Goal: Find specific fact: Find specific fact

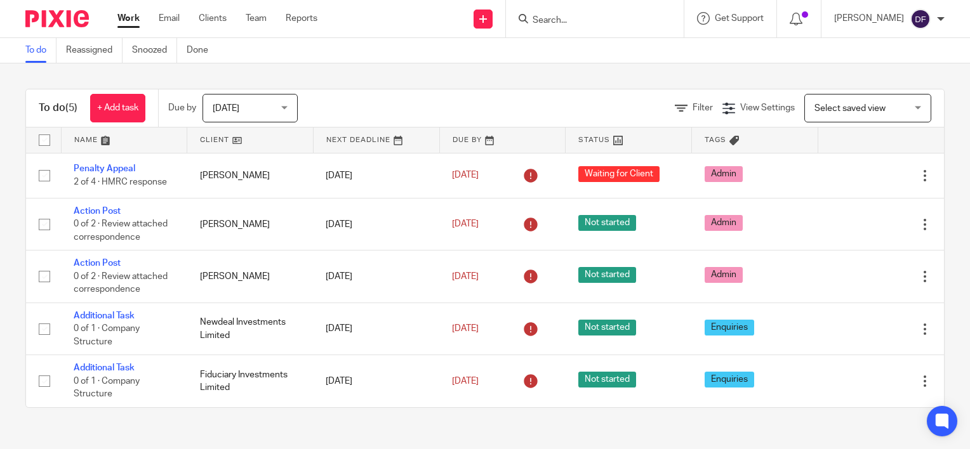
drag, startPoint x: 583, startPoint y: 20, endPoint x: 598, endPoint y: 30, distance: 18.0
click at [598, 30] on div at bounding box center [595, 18] width 178 height 37
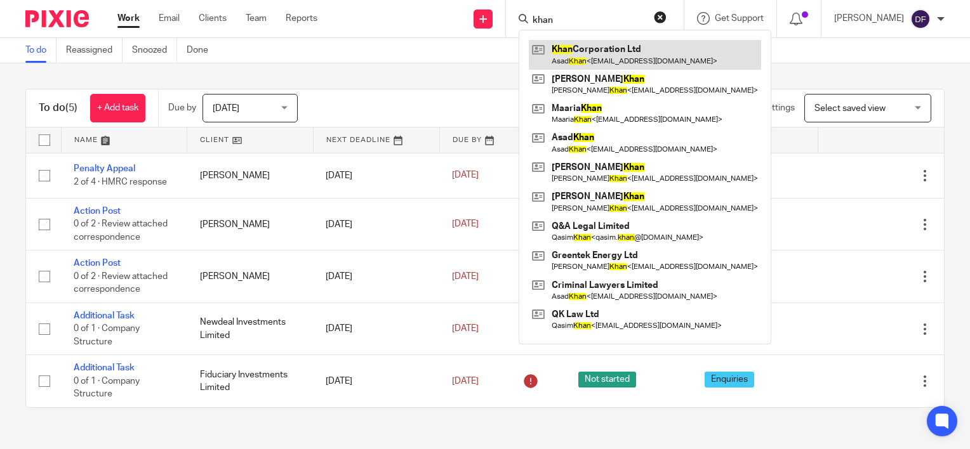
type input "khan"
click at [592, 47] on link at bounding box center [645, 54] width 232 height 29
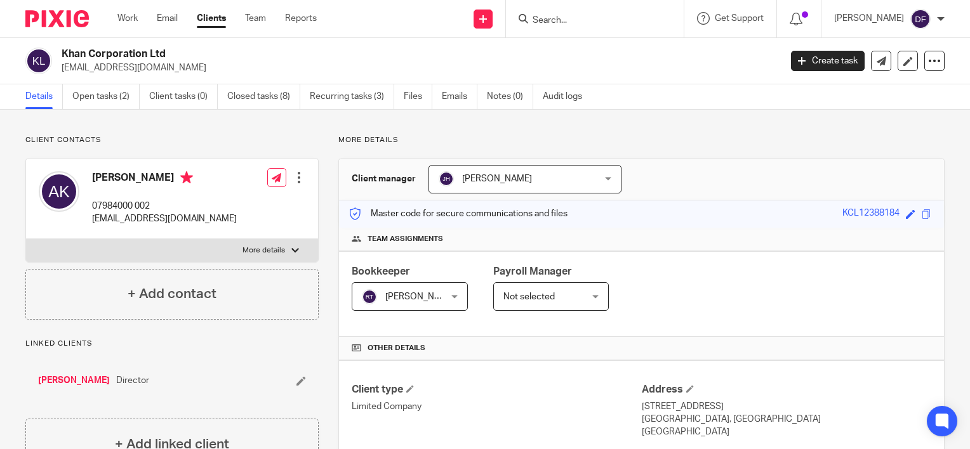
click at [609, 20] on input "Search" at bounding box center [588, 20] width 114 height 11
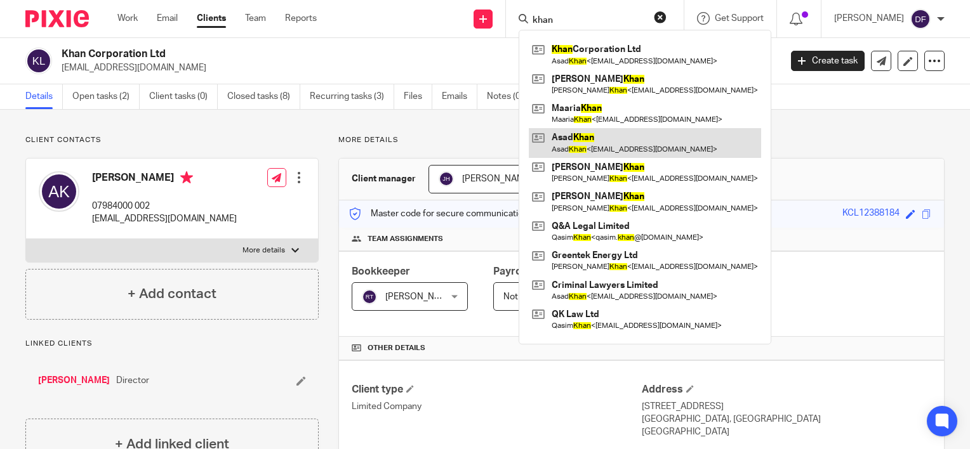
type input "khan"
click at [642, 143] on link at bounding box center [645, 142] width 232 height 29
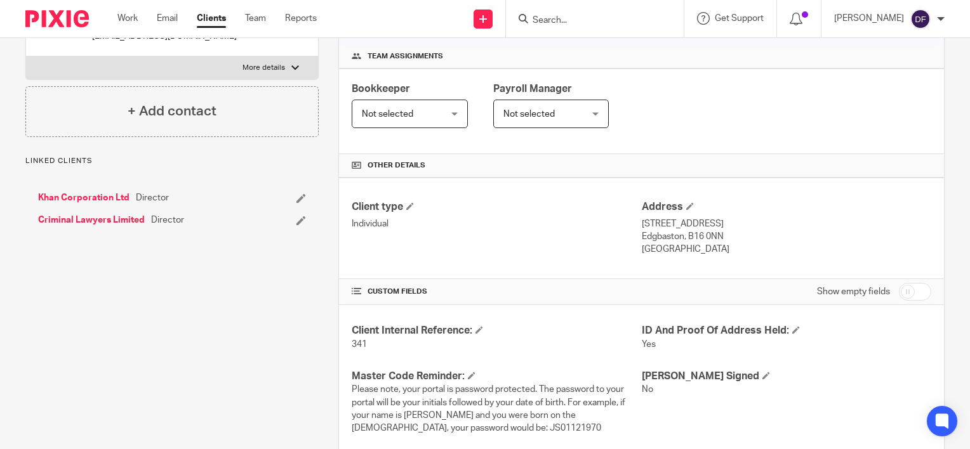
scroll to position [254, 0]
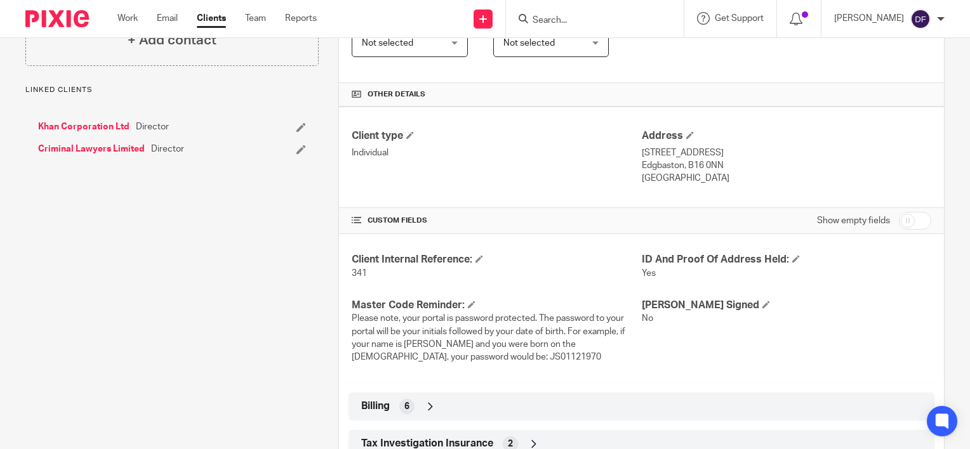
click at [656, 151] on p "[STREET_ADDRESS]" at bounding box center [786, 153] width 289 height 13
click at [686, 135] on span at bounding box center [690, 135] width 8 height 8
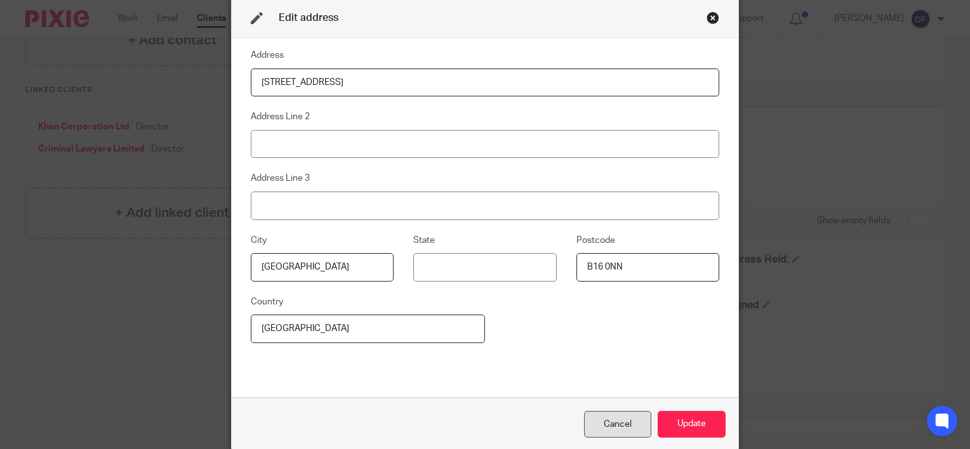
click at [616, 417] on div "Cancel" at bounding box center [617, 424] width 67 height 27
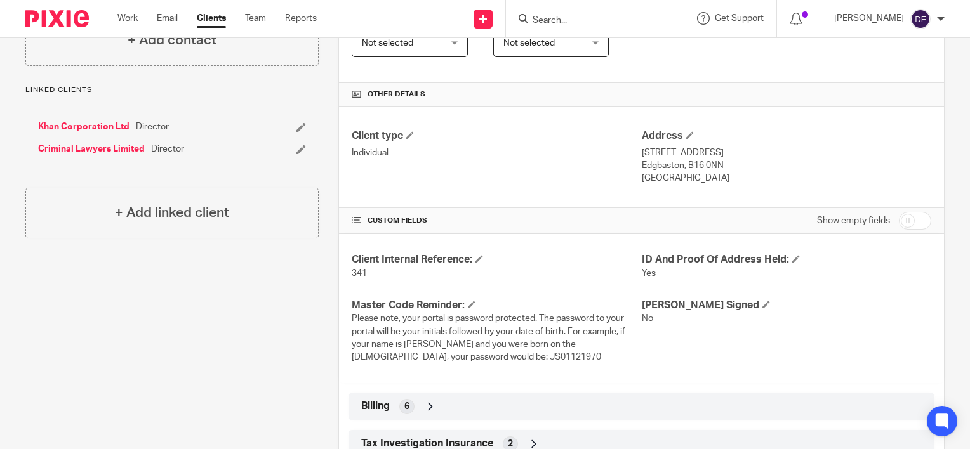
drag, startPoint x: 659, startPoint y: 161, endPoint x: 640, endPoint y: 160, distance: 19.7
click at [642, 160] on p "Edgbaston, B16 0NN" at bounding box center [786, 165] width 289 height 13
drag, startPoint x: 632, startPoint y: 152, endPoint x: 696, endPoint y: 180, distance: 70.2
click at [696, 180] on div "Client type Individual Address [STREET_ADDRESS] [STREET_ADDRESS] [GEOGRAPHIC_DA…" at bounding box center [641, 158] width 605 height 102
drag, startPoint x: 696, startPoint y: 180, endPoint x: 699, endPoint y: 194, distance: 13.7
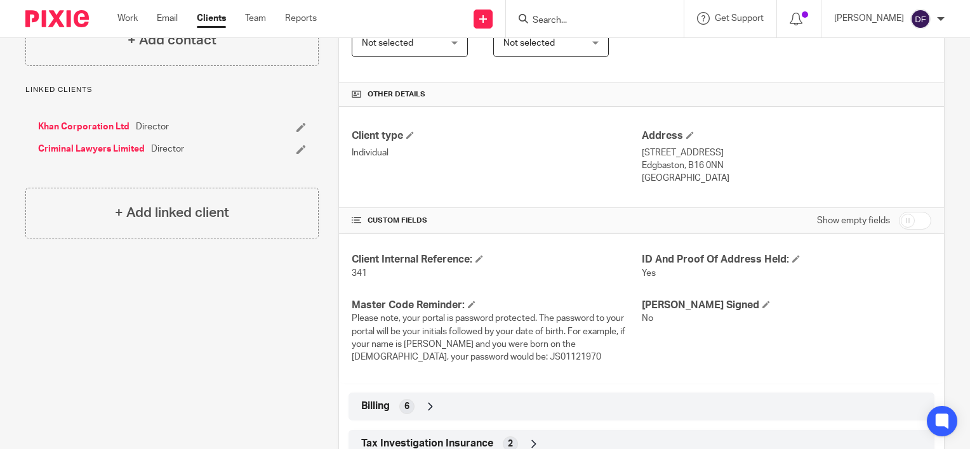
click at [699, 194] on div "Client type Individual Address [STREET_ADDRESS] [STREET_ADDRESS] [GEOGRAPHIC_DA…" at bounding box center [641, 158] width 605 height 102
click at [711, 190] on div "Client type Individual Address [STREET_ADDRESS] [STREET_ADDRESS] [GEOGRAPHIC_DA…" at bounding box center [641, 158] width 605 height 102
drag, startPoint x: 709, startPoint y: 186, endPoint x: 635, endPoint y: 152, distance: 80.9
click at [635, 152] on div "Client type Individual Address 105 City Road Edgbaston, B16 0NN United Kingdom" at bounding box center [641, 158] width 605 height 102
copy div "105 City Road Edgbaston, B16 0NN United Kingdom"
